Goal: Entertainment & Leisure: Consume media (video, audio)

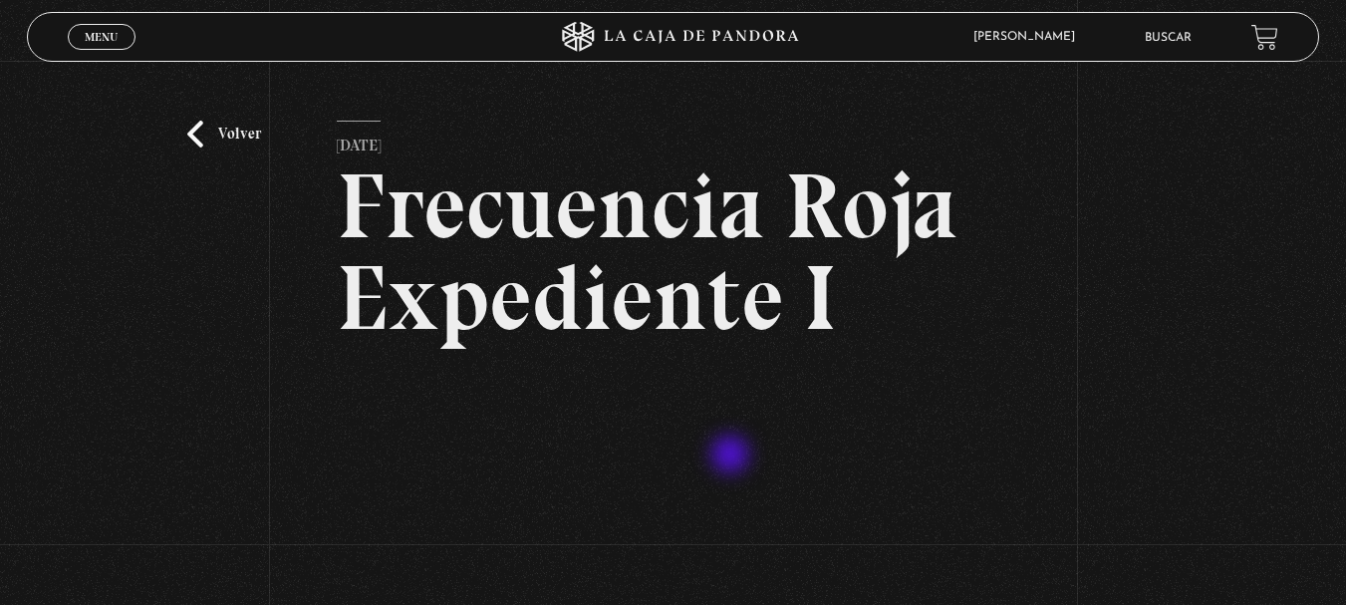
scroll to position [299, 0]
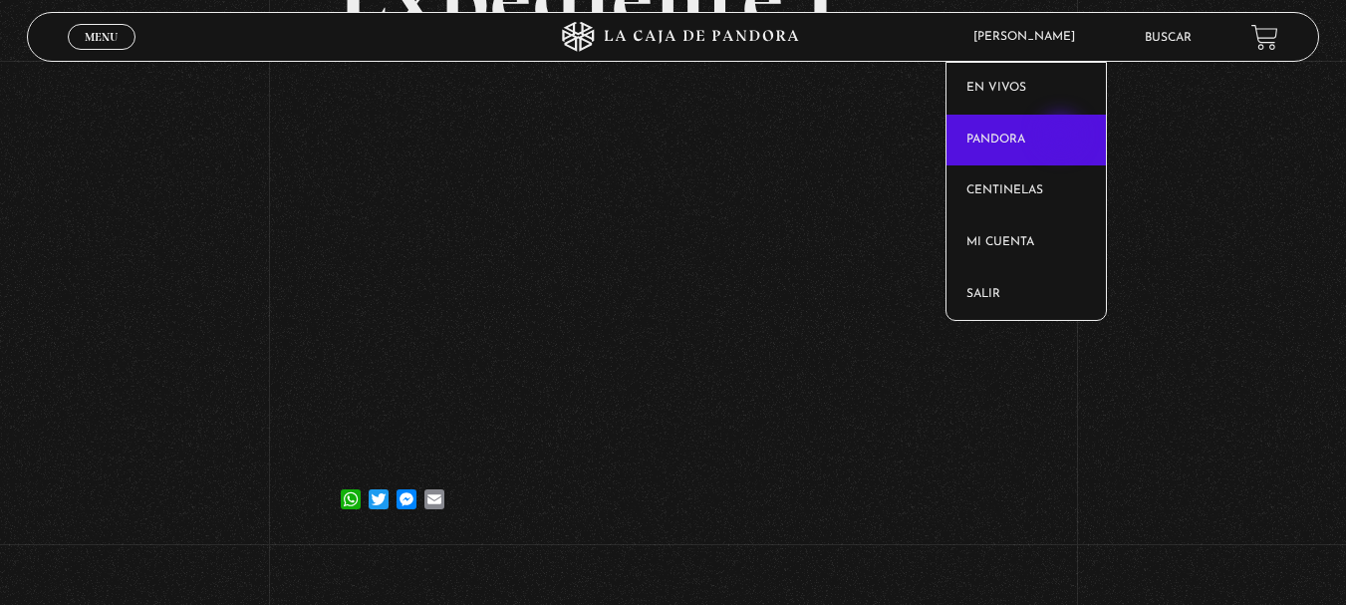
click at [1063, 135] on link "Pandora" at bounding box center [1026, 141] width 159 height 52
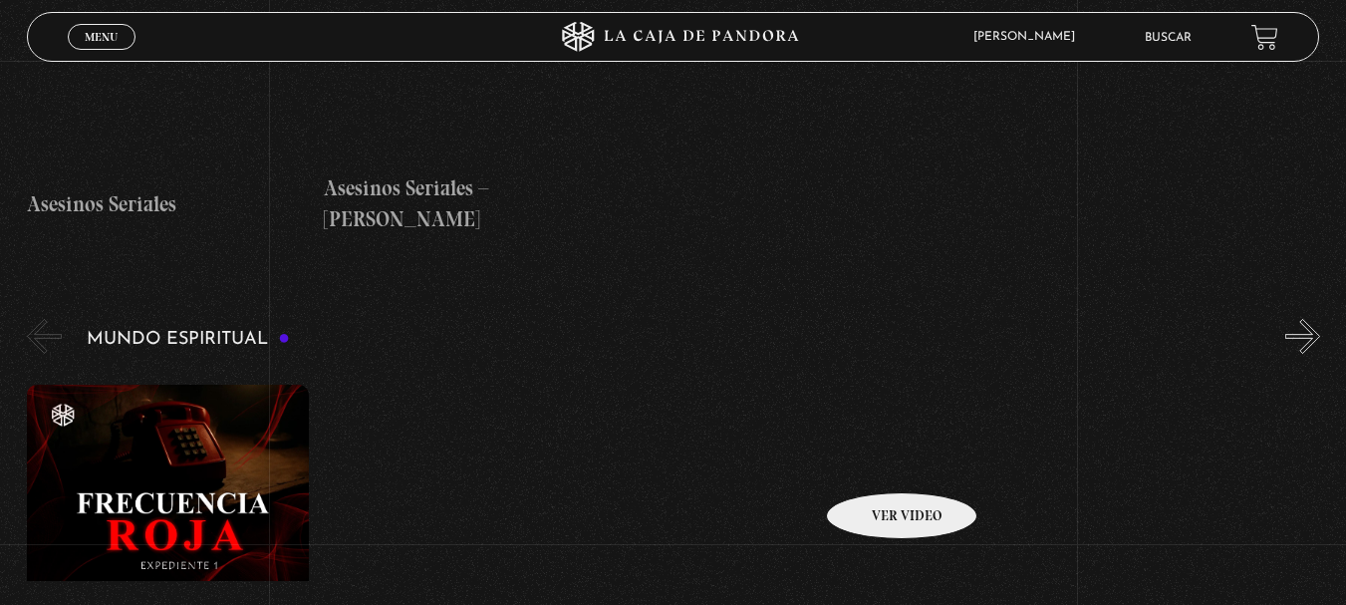
scroll to position [5880, 0]
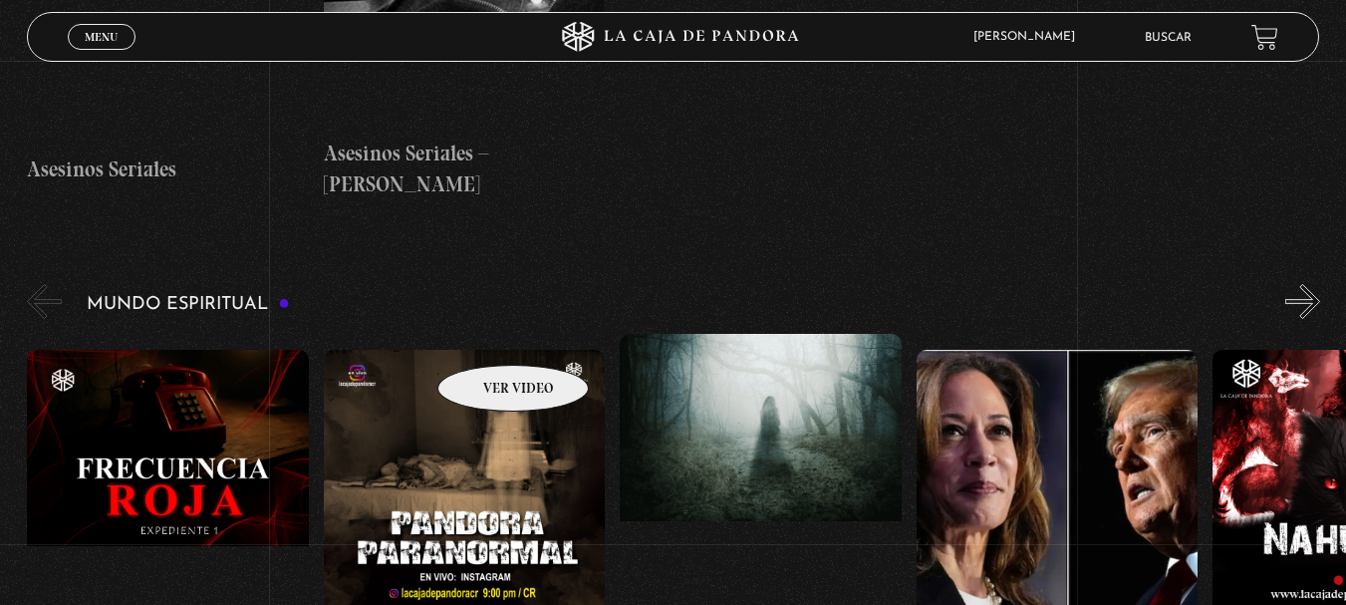
click at [487, 350] on figure at bounding box center [465, 529] width 282 height 359
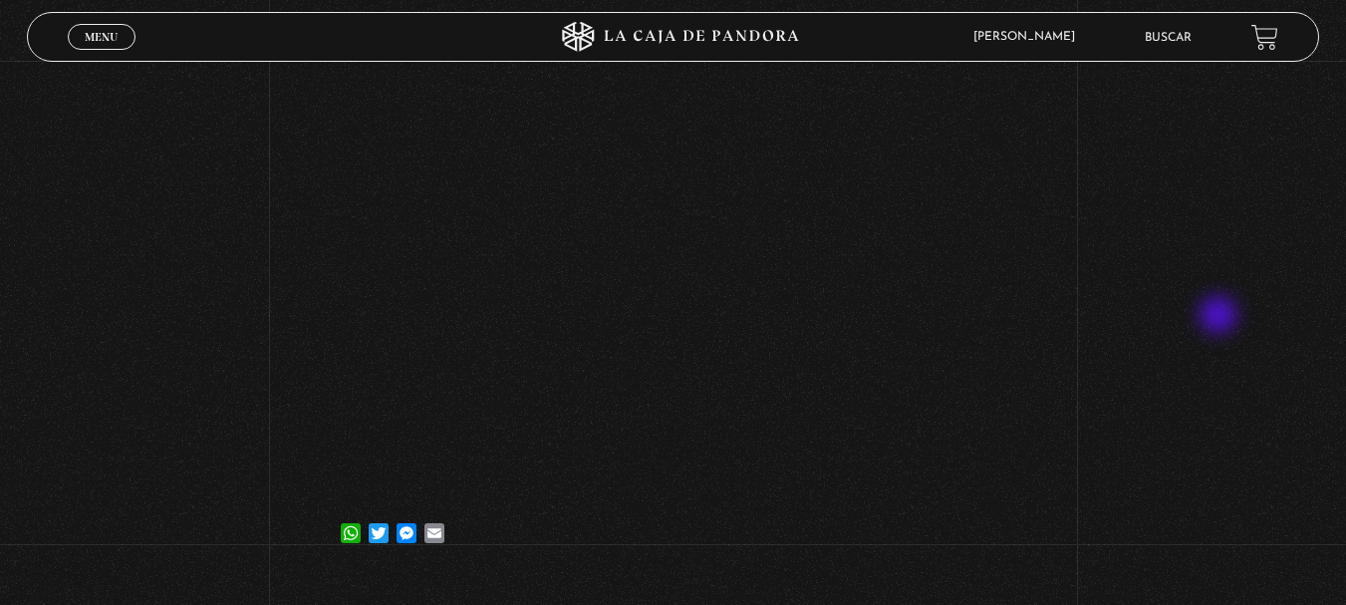
scroll to position [299, 0]
